Goal: Task Accomplishment & Management: Manage account settings

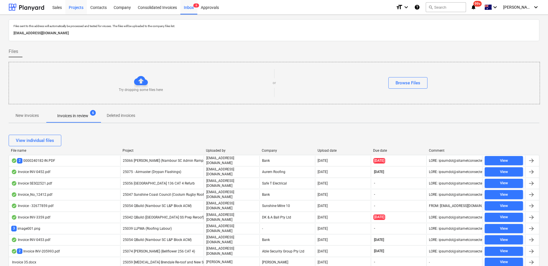
click at [80, 10] on div "Projects" at bounding box center [76, 7] width 22 height 15
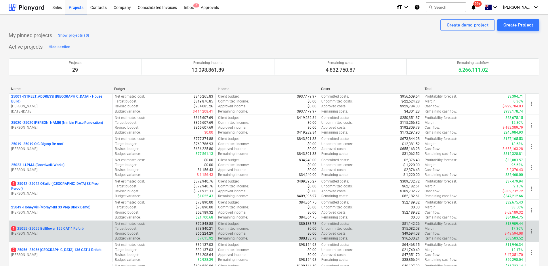
click at [80, 231] on p "[PERSON_NAME]" at bounding box center [60, 233] width 99 height 5
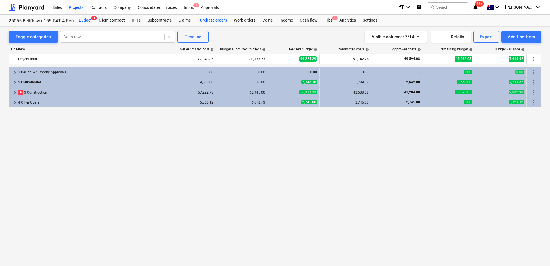
click at [215, 22] on div "Purchase orders" at bounding box center [212, 21] width 36 height 12
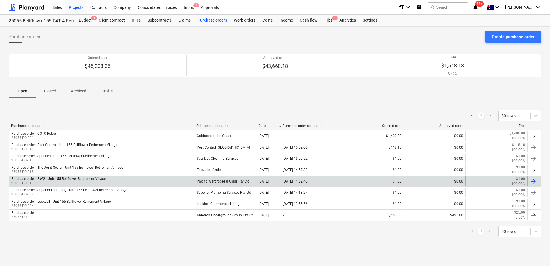
click at [198, 181] on div "Pacific Wardrobes & Glass Pty Ltd" at bounding box center [225, 181] width 62 height 10
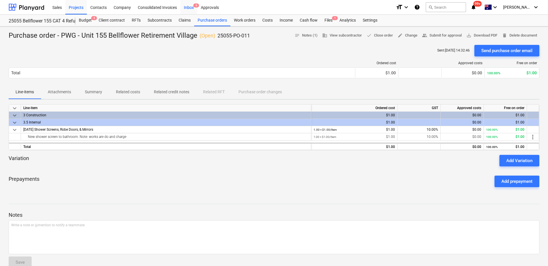
click at [190, 5] on div "Inbox 6" at bounding box center [189, 7] width 17 height 15
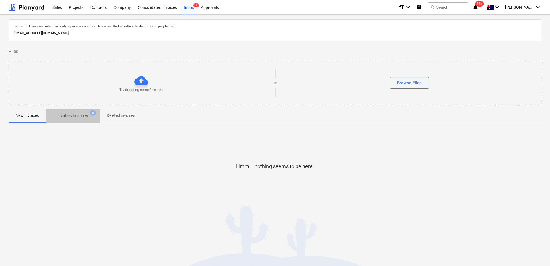
click at [94, 117] on span "Invoices in review 6" at bounding box center [73, 116] width 54 height 10
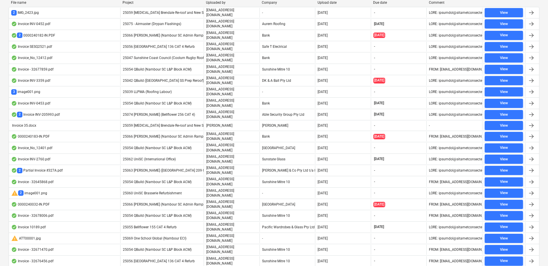
scroll to position [143, 0]
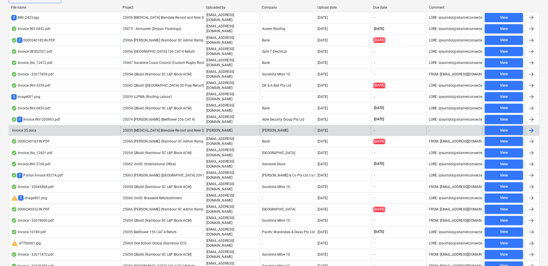
click at [214, 128] on p "[PERSON_NAME]" at bounding box center [219, 130] width 26 height 5
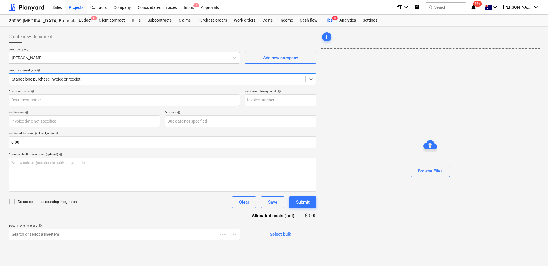
type input "35"
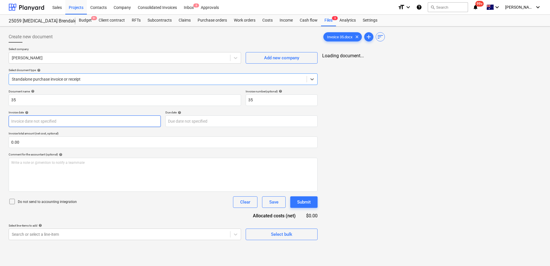
click at [74, 123] on body "Sales Projects Contacts Company Consolidated Invoices Inbox 6 Approvals format_…" at bounding box center [275, 133] width 550 height 266
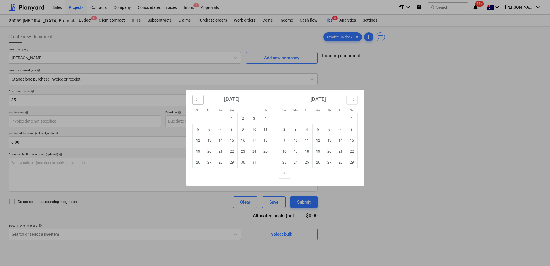
click at [197, 101] on icon "Move backward to switch to the previous month." at bounding box center [197, 99] width 5 height 3
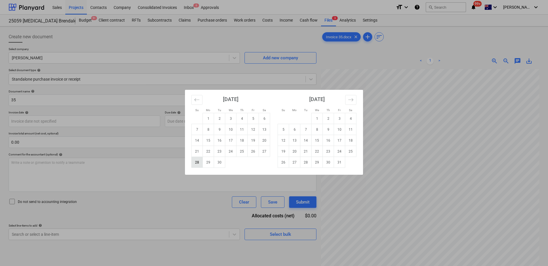
click at [200, 164] on td "28" at bounding box center [197, 162] width 11 height 11
type input "[DATE]"
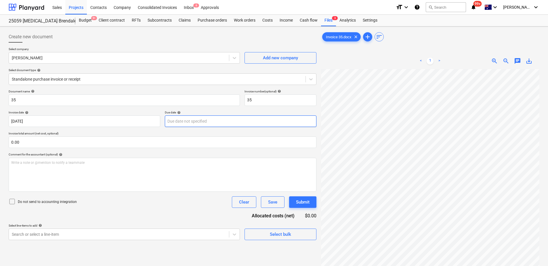
click at [204, 123] on body "Sales Projects Contacts Company Consolidated Invoices Inbox 6 Approvals format_…" at bounding box center [274, 133] width 548 height 266
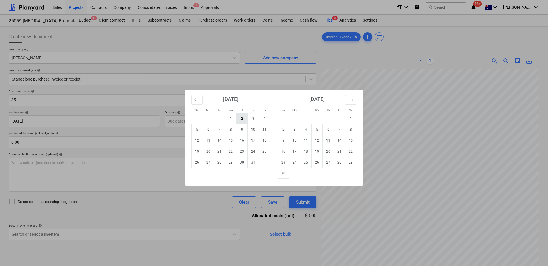
click at [241, 118] on td "2" at bounding box center [242, 118] width 11 height 11
type input "[DATE]"
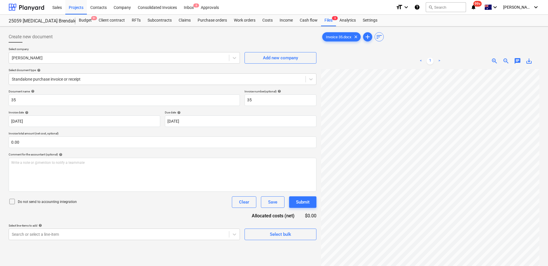
click at [139, 213] on div "Document name help 35 Invoice number (optional) help 35 Invoice date help [DATE…" at bounding box center [163, 165] width 308 height 151
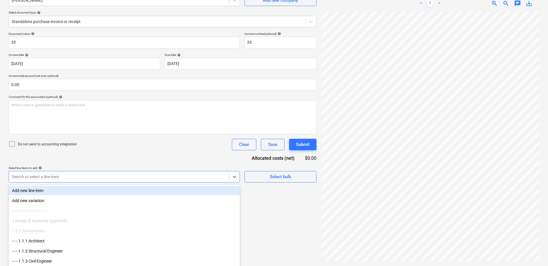
scroll to position [64, 0]
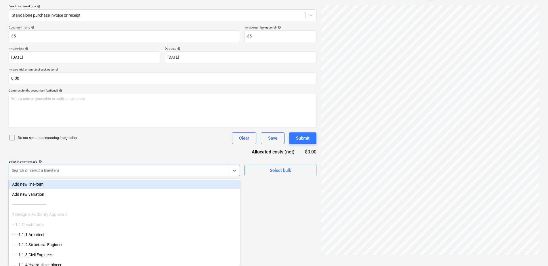
click at [178, 176] on div "Search or select a line-item" at bounding box center [124, 171] width 231 height 12
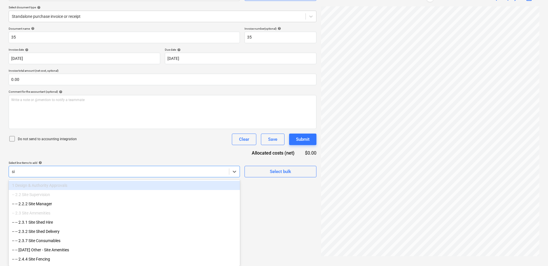
scroll to position [63, 0]
type input "site"
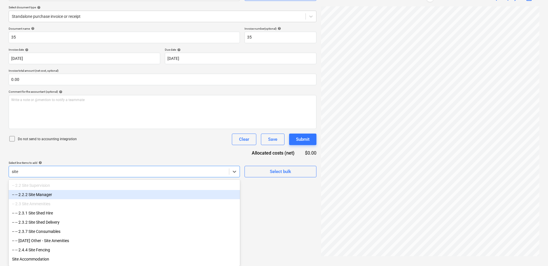
click at [60, 195] on div "-- -- 2.2.2 Site Manager" at bounding box center [124, 194] width 231 height 9
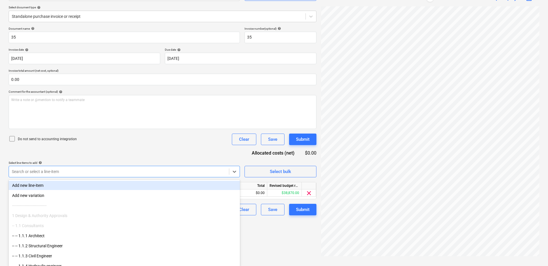
click at [115, 153] on div "Document name help 35 Invoice number (optional) help 35 Invoice date help [DATE…" at bounding box center [163, 121] width 308 height 189
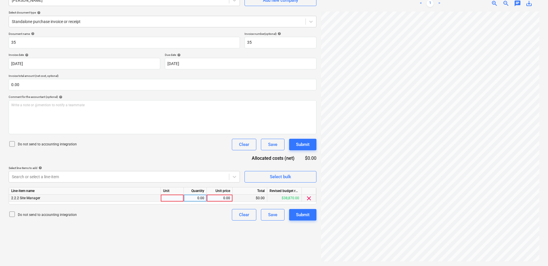
click at [173, 200] on div at bounding box center [172, 198] width 23 height 7
type input "Item"
click at [215, 199] on div "0.00" at bounding box center [219, 198] width 21 height 7
type input "7540"
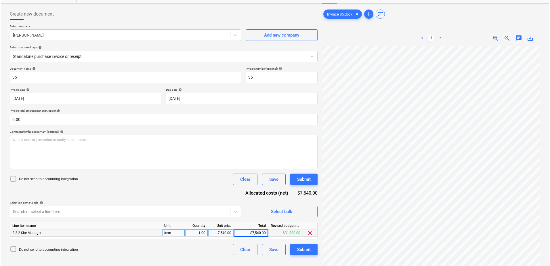
scroll to position [58, 0]
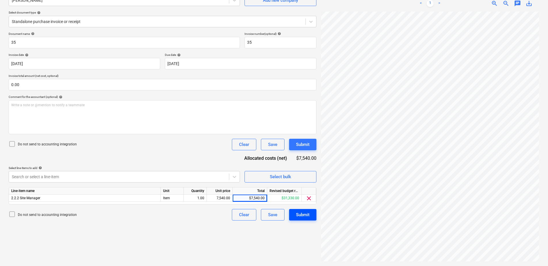
click at [306, 213] on div "Submit" at bounding box center [303, 214] width 14 height 7
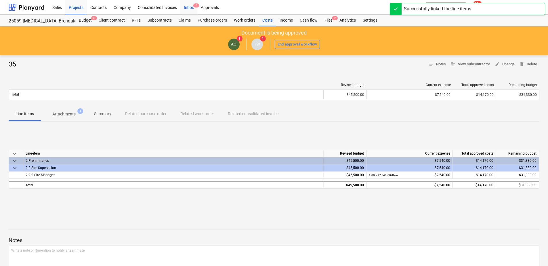
click at [193, 8] on div "Inbox 6" at bounding box center [189, 7] width 17 height 15
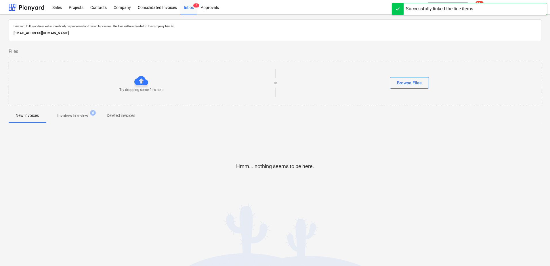
click at [78, 118] on p "Invoices in review" at bounding box center [72, 116] width 31 height 6
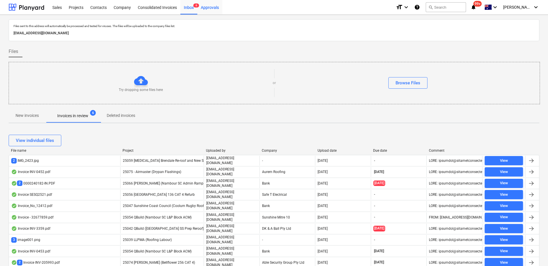
click at [212, 10] on div "Approvals" at bounding box center [209, 7] width 25 height 15
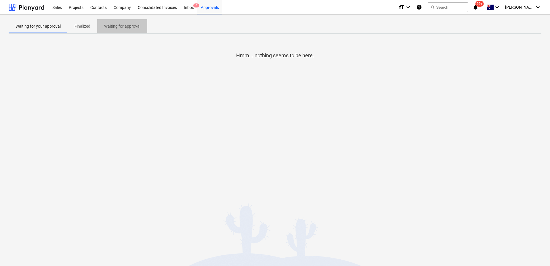
click at [117, 25] on p "Waiting for approval" at bounding box center [122, 26] width 36 height 6
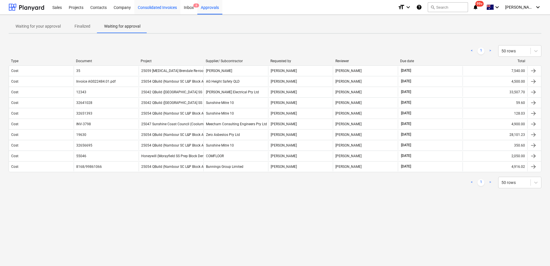
click at [159, 7] on div "Consolidated Invoices" at bounding box center [157, 7] width 46 height 15
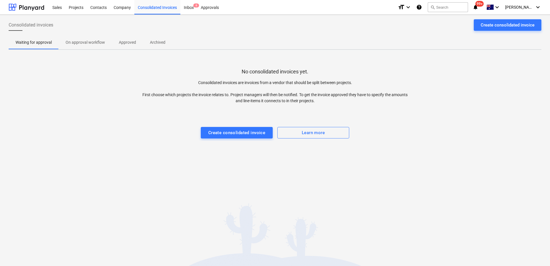
click at [126, 43] on p "Approved" at bounding box center [127, 42] width 17 height 6
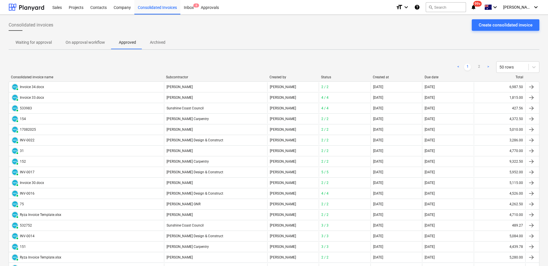
click at [93, 44] on p "On approval workflow" at bounding box center [85, 42] width 39 height 6
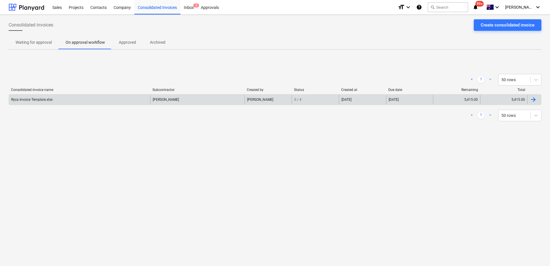
click at [172, 100] on div "[PERSON_NAME]" at bounding box center [197, 99] width 94 height 9
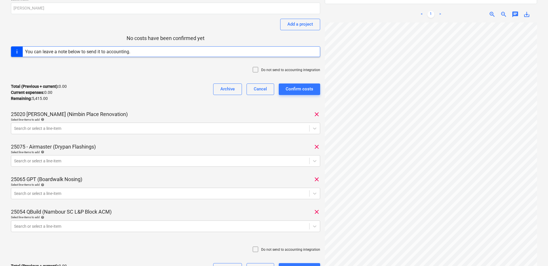
scroll to position [86, 0]
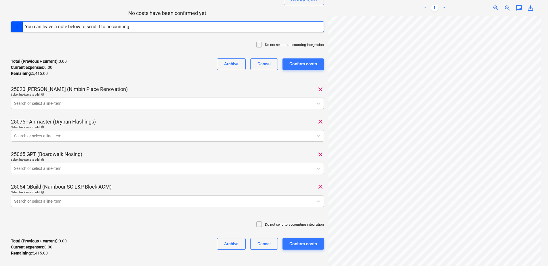
click at [109, 104] on div at bounding box center [162, 103] width 296 height 6
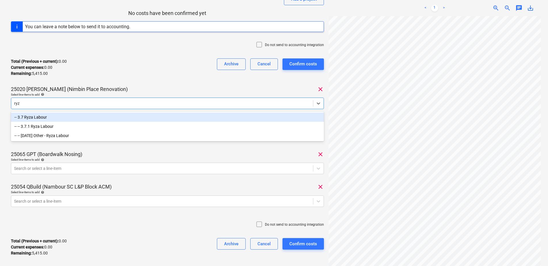
type input "ryza"
click at [111, 116] on div "-- 3.7 Ryza Labour" at bounding box center [167, 117] width 313 height 9
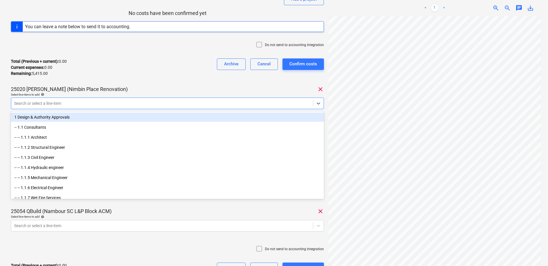
click at [68, 80] on div "Total (Previous + current) : 0.00 Current expenses : 0.00 Remaining : 5,415.00 …" at bounding box center [167, 67] width 313 height 27
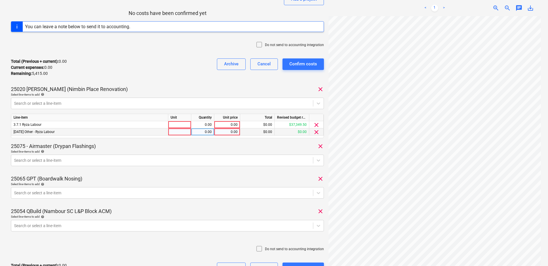
click at [316, 132] on span "clear" at bounding box center [316, 132] width 7 height 7
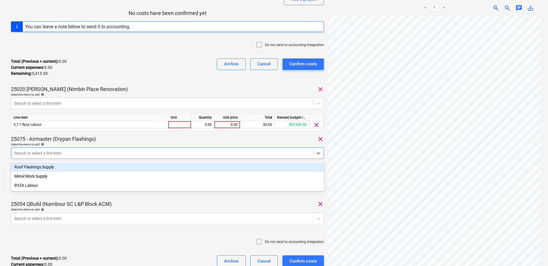
click at [91, 151] on div at bounding box center [162, 153] width 296 height 6
type input "ryz"
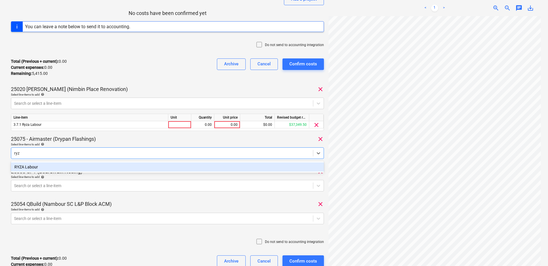
click at [98, 169] on div "RYZA Labour" at bounding box center [167, 166] width 313 height 9
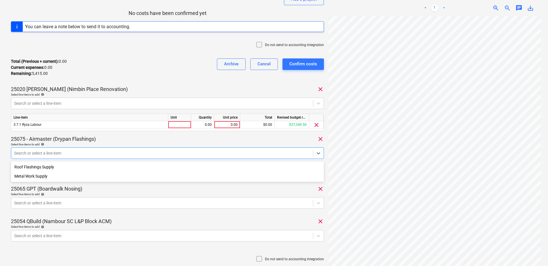
click at [170, 189] on div "25065 GPT (Boardwalk Nosing) clear" at bounding box center [167, 188] width 313 height 7
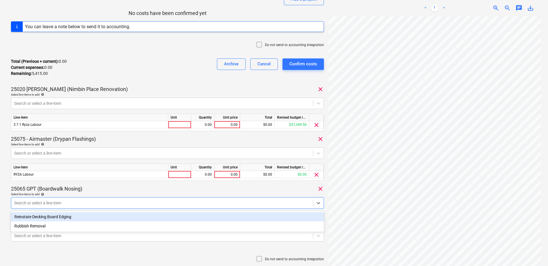
click at [282, 206] on div at bounding box center [162, 203] width 296 height 6
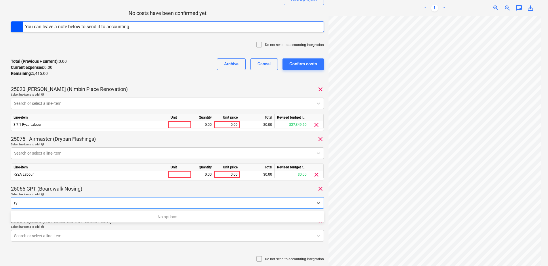
type input "r"
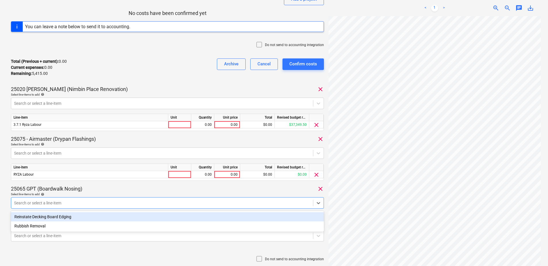
click at [70, 217] on div "Reinstate Decking Board Edging" at bounding box center [167, 216] width 313 height 9
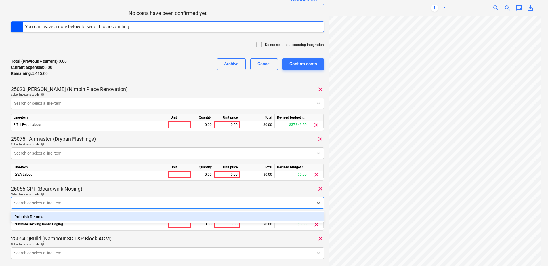
click at [101, 189] on div "25065 GPT (Boardwalk Nosing) clear" at bounding box center [167, 188] width 313 height 7
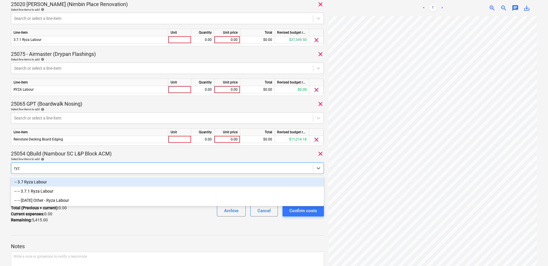
type input "ryza"
click at [83, 181] on div "-- 3.7 Ryza Labour" at bounding box center [167, 181] width 313 height 9
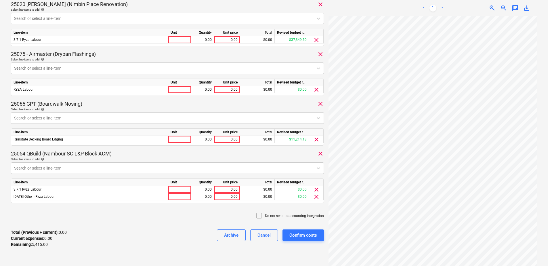
click at [128, 153] on div "25054 QBuild (Nambour SC L&P Block ACM) clear" at bounding box center [167, 153] width 313 height 7
click at [316, 197] on span "clear" at bounding box center [316, 196] width 7 height 7
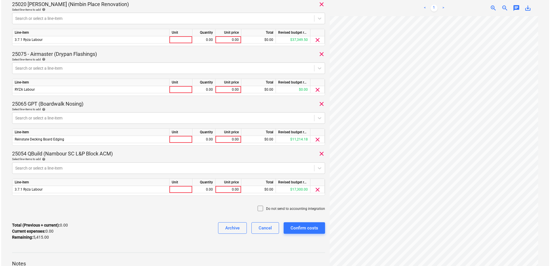
scroll to position [18, 1]
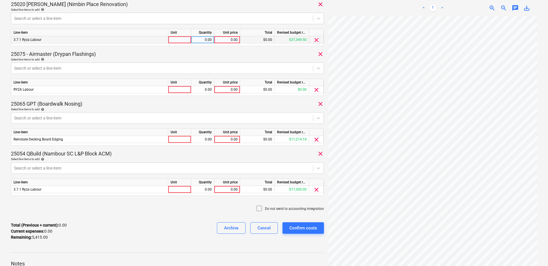
click at [173, 41] on div at bounding box center [179, 39] width 23 height 7
type input "Item"
type input "1800"
click at [174, 87] on div at bounding box center [179, 89] width 23 height 7
type input "Item"
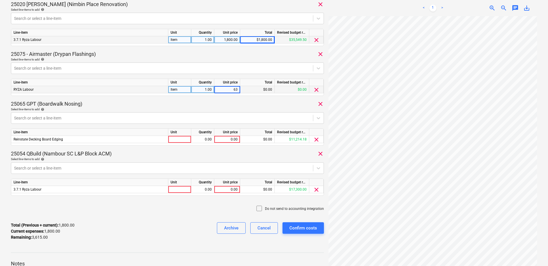
type input "630"
click at [176, 140] on div at bounding box center [179, 139] width 23 height 7
type input "Item"
type input "585"
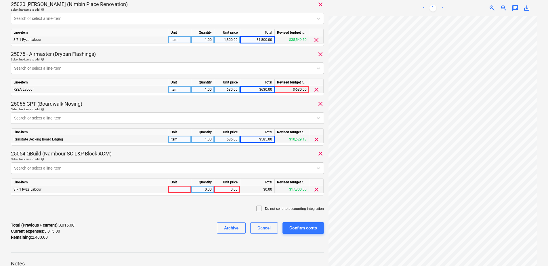
click at [179, 190] on div at bounding box center [179, 189] width 23 height 7
type input "Item"
type input "2400"
click at [297, 231] on div "Confirm costs" at bounding box center [304, 227] width 28 height 7
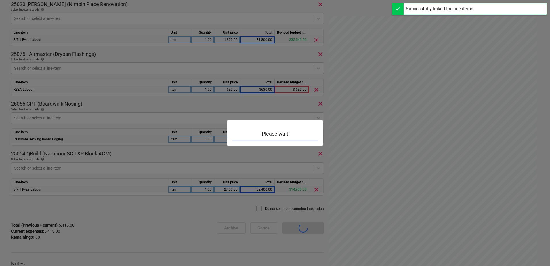
scroll to position [75, 0]
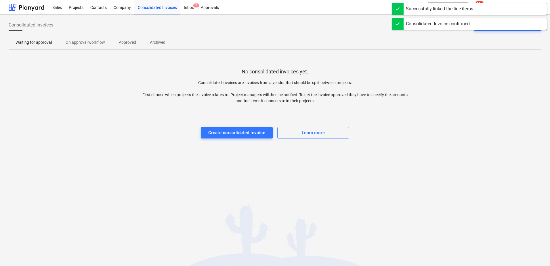
click at [89, 46] on span "On approval workflow" at bounding box center [85, 43] width 53 height 10
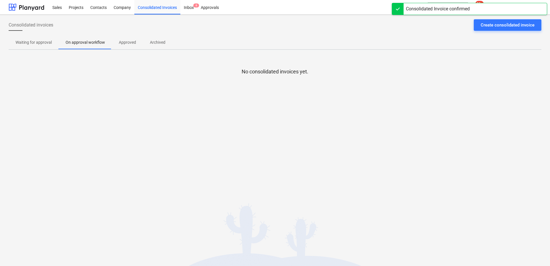
click at [120, 42] on p "Approved" at bounding box center [127, 42] width 17 height 6
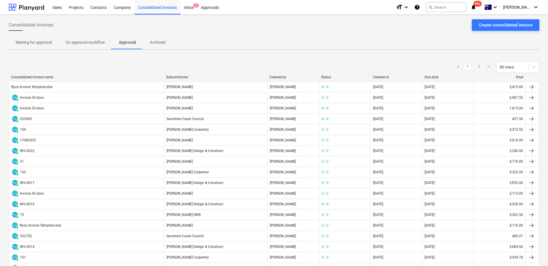
click at [154, 44] on p "Archived" at bounding box center [158, 42] width 16 height 6
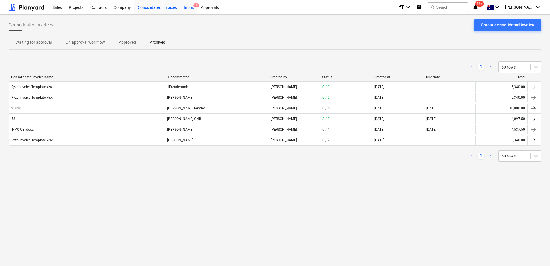
click at [186, 7] on div "Inbox 6" at bounding box center [189, 7] width 17 height 15
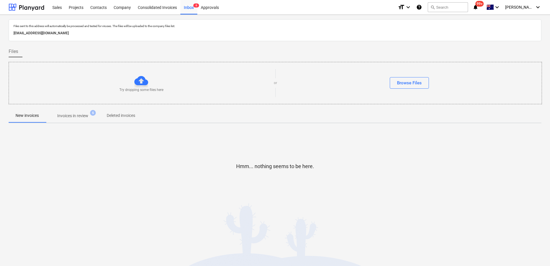
click at [88, 120] on span "Invoices in review 6" at bounding box center [73, 116] width 54 height 10
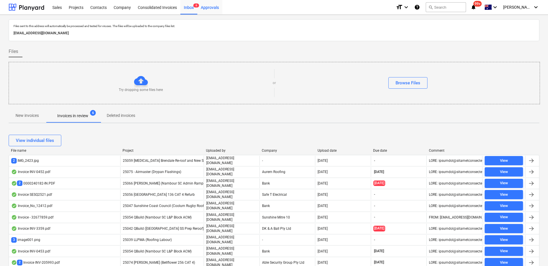
click at [207, 3] on div "Approvals" at bounding box center [209, 7] width 25 height 15
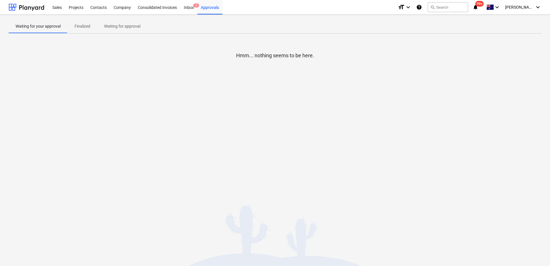
click at [120, 30] on span "Waiting for approval" at bounding box center [122, 27] width 50 height 10
